Goal: Communication & Community: Answer question/provide support

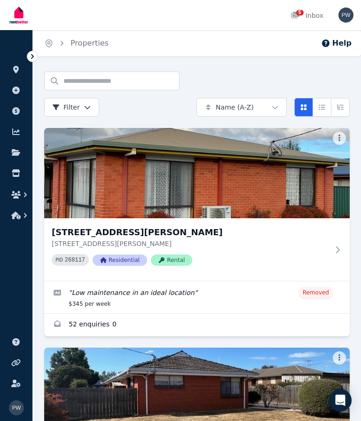
scroll to position [123, 0]
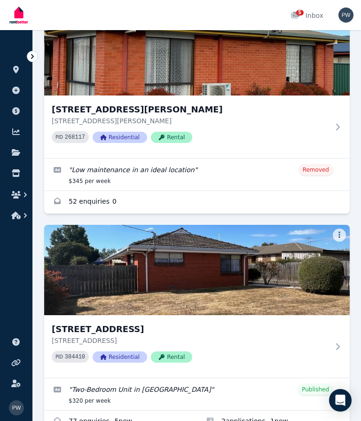
click at [211, 283] on img at bounding box center [197, 270] width 306 height 90
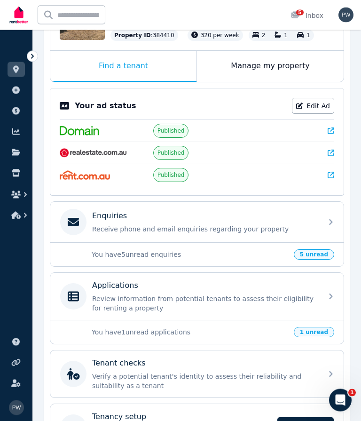
scroll to position [136, 0]
click at [326, 260] on span "5 unread" at bounding box center [314, 254] width 40 height 10
click at [173, 266] on div "You have 5 unread enquiries 5 unread" at bounding box center [197, 254] width 294 height 24
click at [80, 235] on div at bounding box center [73, 222] width 26 height 26
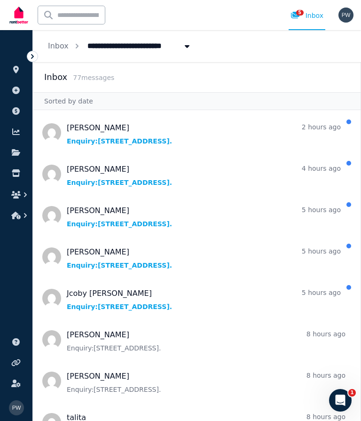
click at [122, 265] on span "Message list" at bounding box center [197, 257] width 328 height 38
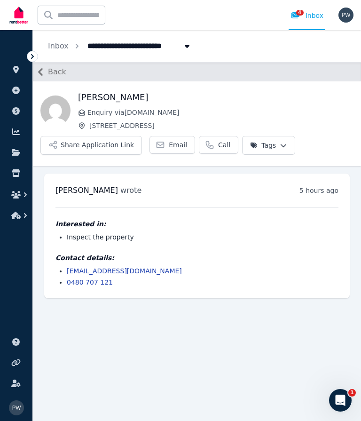
click at [64, 73] on span "Back" at bounding box center [57, 71] width 18 height 11
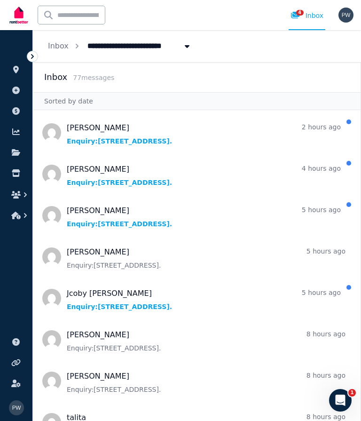
click at [100, 177] on span "Message list" at bounding box center [197, 174] width 328 height 38
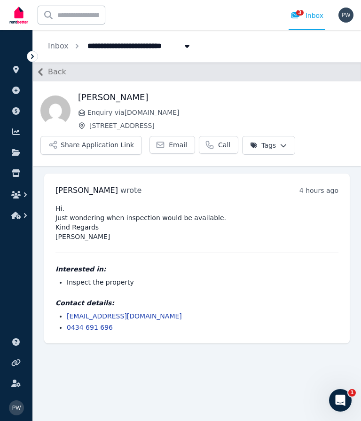
click at [62, 70] on span "Back" at bounding box center [57, 71] width 18 height 11
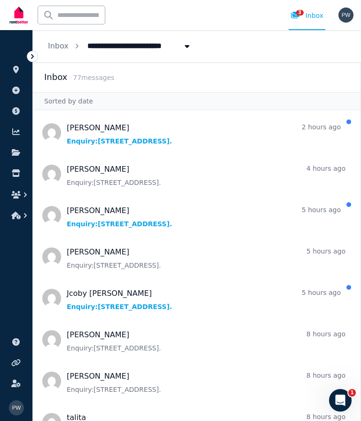
click at [99, 139] on span "Message list" at bounding box center [197, 133] width 328 height 38
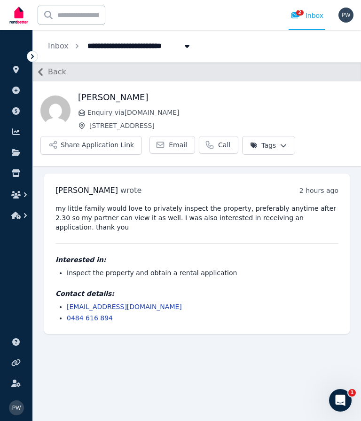
click at [64, 72] on span "Back" at bounding box center [57, 71] width 18 height 11
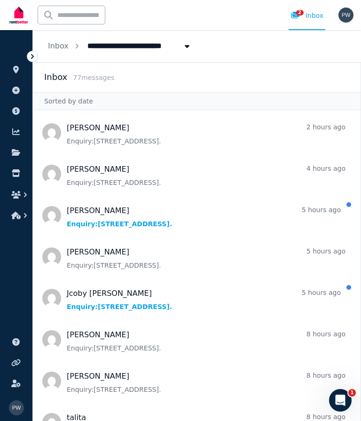
click at [92, 223] on span "Message list" at bounding box center [197, 216] width 328 height 38
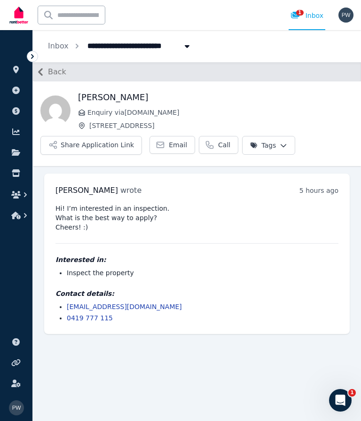
click at [69, 68] on div "Back" at bounding box center [197, 72] width 329 height 19
click at [64, 74] on span "Back" at bounding box center [57, 71] width 18 height 11
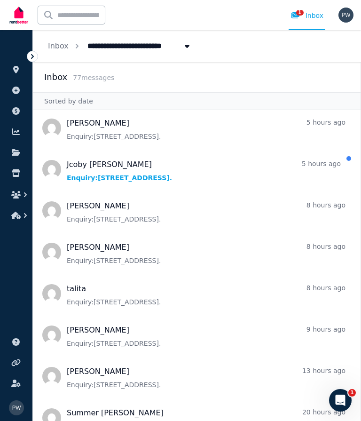
scroll to position [150, 0]
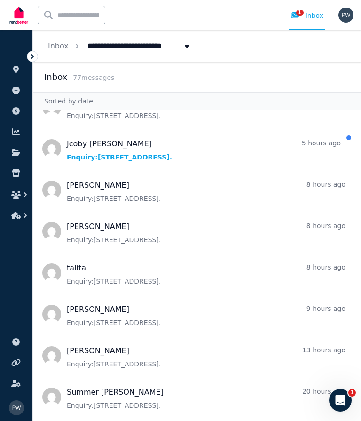
click at [104, 152] on span "Message list" at bounding box center [197, 149] width 328 height 38
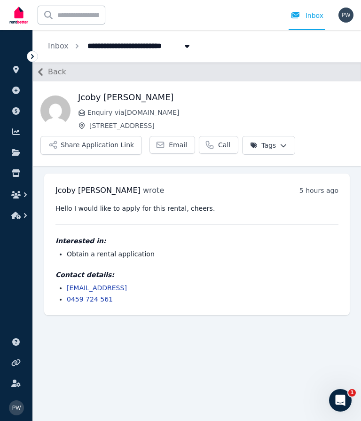
click at [70, 79] on div "Back" at bounding box center [197, 72] width 329 height 19
click at [73, 79] on div "Back" at bounding box center [197, 72] width 329 height 19
click at [63, 76] on span "Back" at bounding box center [57, 71] width 18 height 11
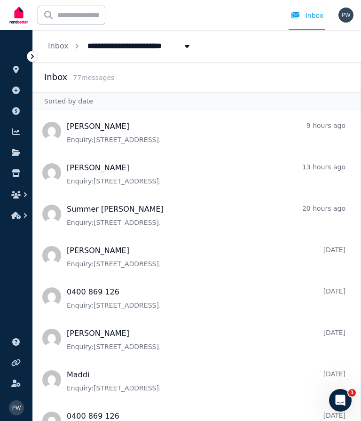
scroll to position [332, 0]
click at [355, 397] on span "Message list" at bounding box center [197, 380] width 328 height 38
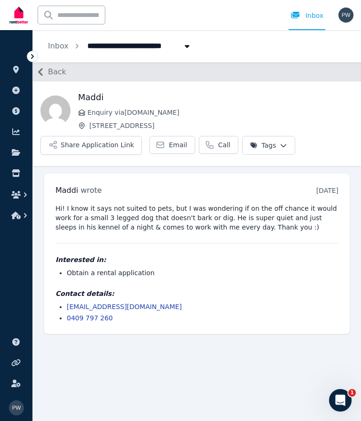
click at [62, 71] on span "Back" at bounding box center [57, 71] width 18 height 11
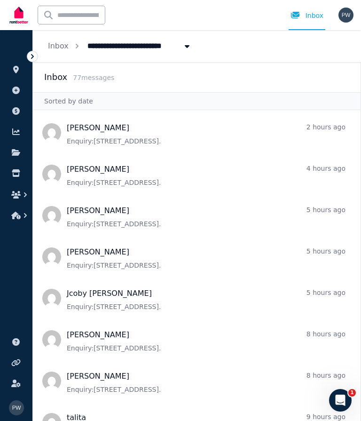
click at [318, 14] on div "Inbox" at bounding box center [307, 15] width 33 height 9
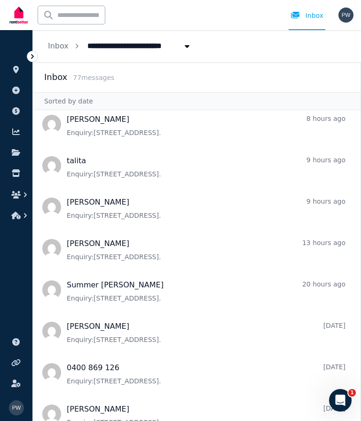
scroll to position [249, 0]
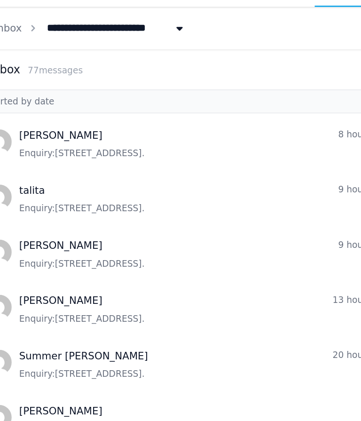
click at [61, 196] on span "Message list" at bounding box center [197, 215] width 328 height 38
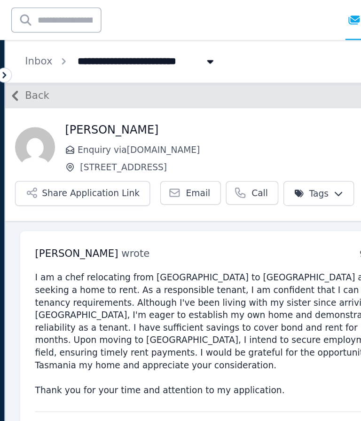
click at [48, 73] on span "Back" at bounding box center [57, 71] width 18 height 11
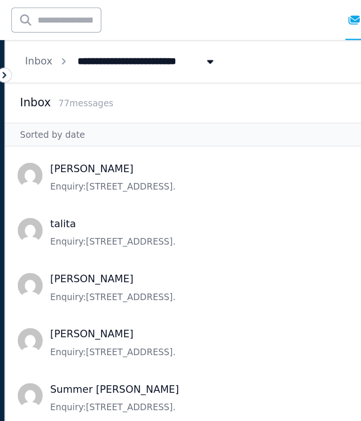
click at [93, 141] on span "Message list" at bounding box center [197, 132] width 328 height 38
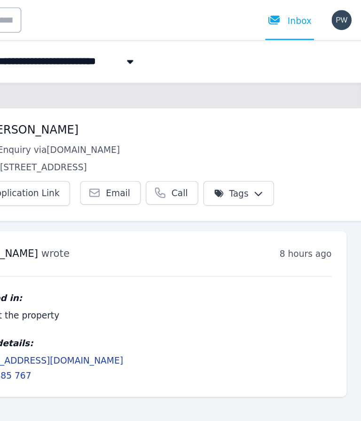
click at [339, 17] on img "button" at bounding box center [346, 15] width 15 height 15
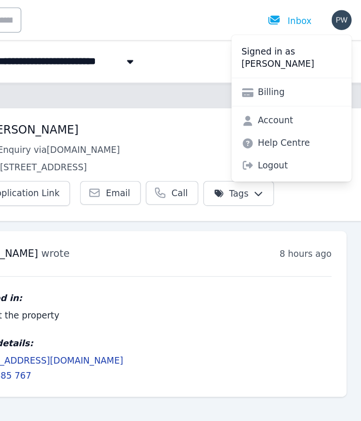
click at [264, 124] on span "Logout" at bounding box center [309, 124] width 90 height 17
